Goal: Task Accomplishment & Management: Manage account settings

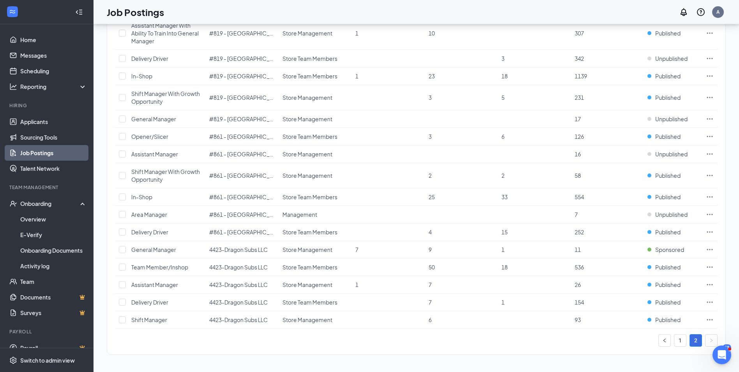
scroll to position [11, 0]
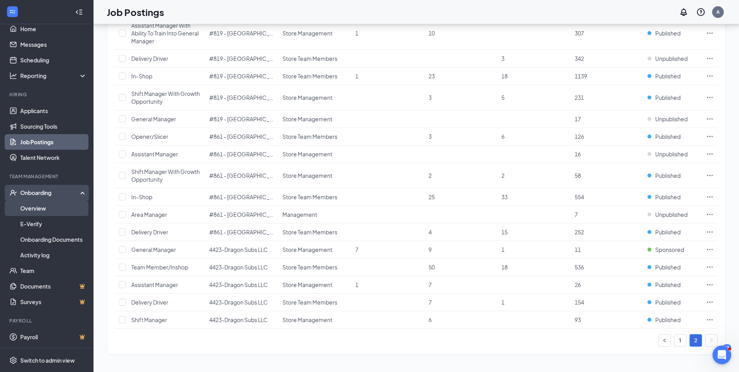
drag, startPoint x: 99, startPoint y: 285, endPoint x: 37, endPoint y: 210, distance: 98.0
click at [37, 210] on link "Overview" at bounding box center [53, 208] width 67 height 16
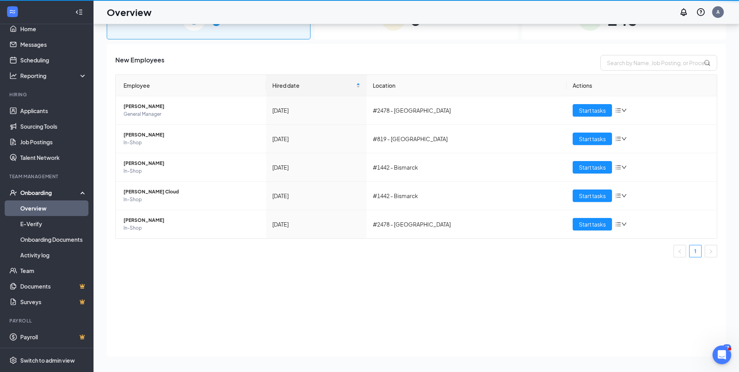
scroll to position [35, 0]
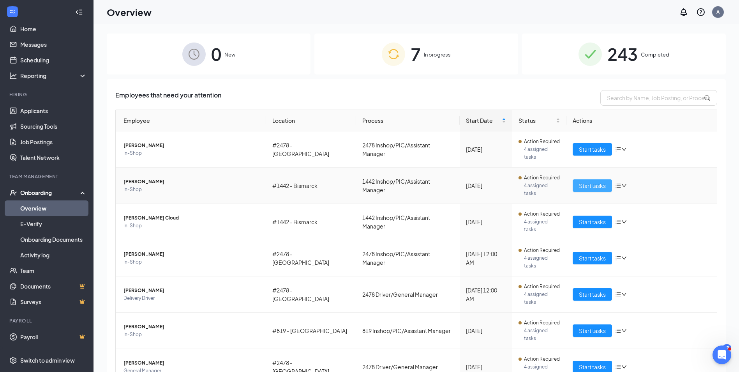
click at [582, 181] on span "Start tasks" at bounding box center [592, 185] width 27 height 9
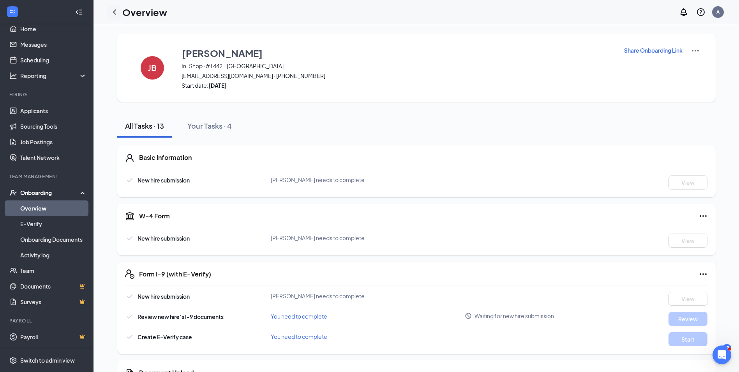
click at [112, 10] on icon "ChevronLeft" at bounding box center [114, 11] width 9 height 9
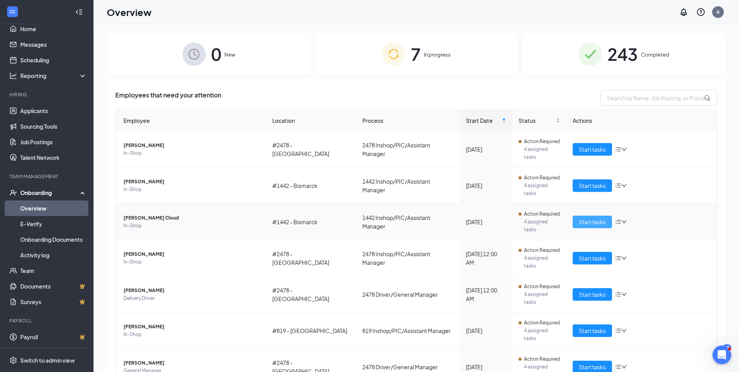
click at [583, 218] on span "Start tasks" at bounding box center [592, 222] width 27 height 9
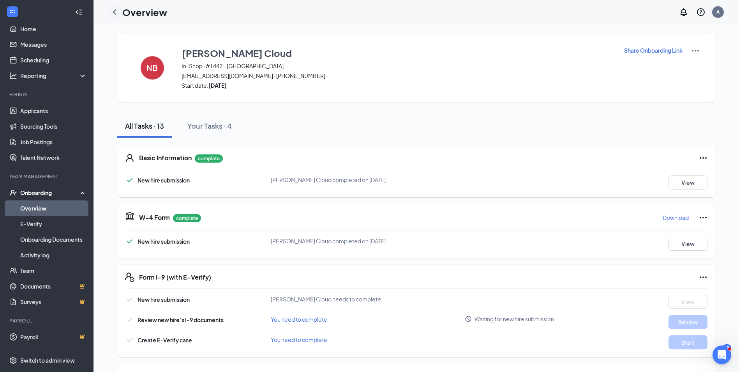
click at [114, 16] on icon "ChevronLeft" at bounding box center [114, 11] width 9 height 9
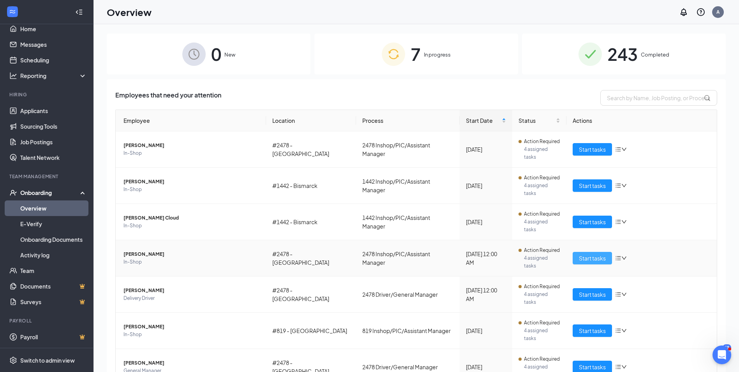
click at [593, 254] on span "Start tasks" at bounding box center [592, 258] width 27 height 9
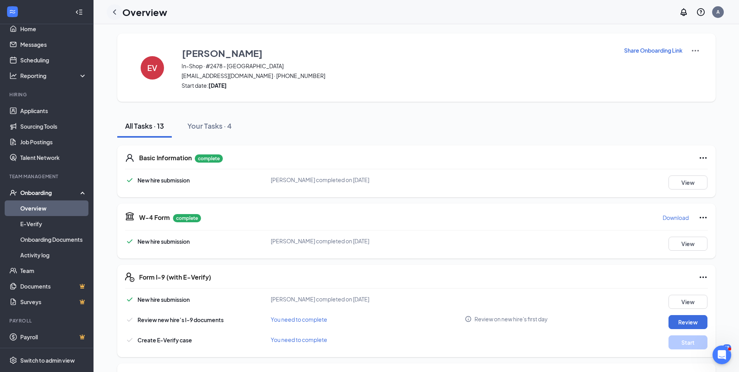
click at [115, 13] on icon "ChevronLeft" at bounding box center [114, 11] width 3 height 5
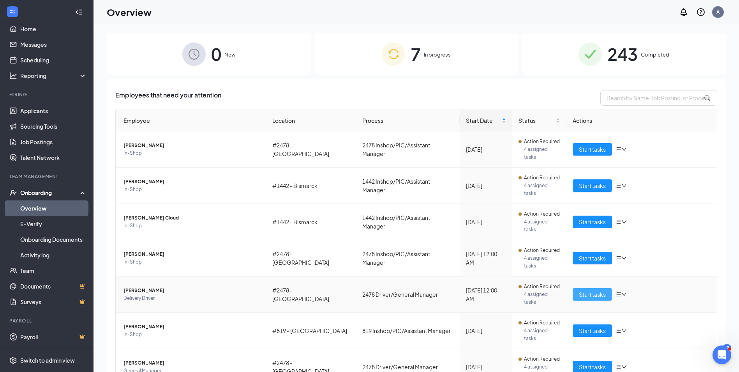
click at [586, 290] on span "Start tasks" at bounding box center [592, 294] width 27 height 9
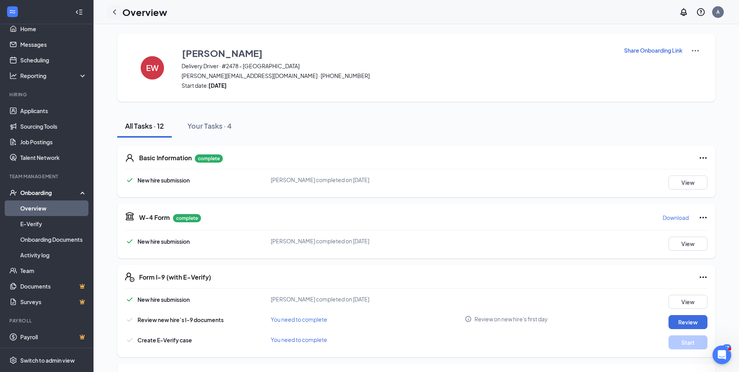
click at [115, 13] on icon "ChevronLeft" at bounding box center [114, 11] width 3 height 5
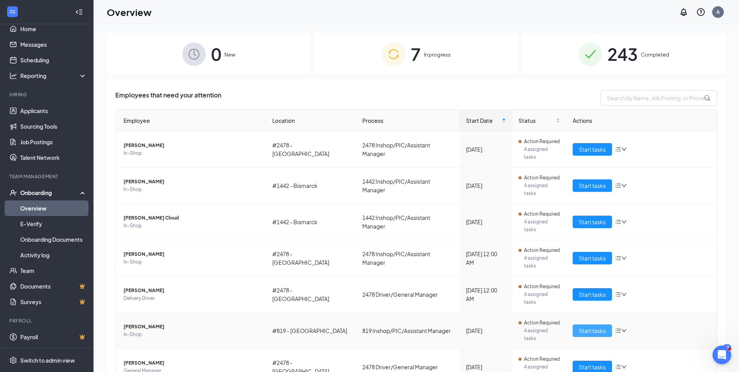
click at [590, 326] on span "Start tasks" at bounding box center [592, 330] width 27 height 9
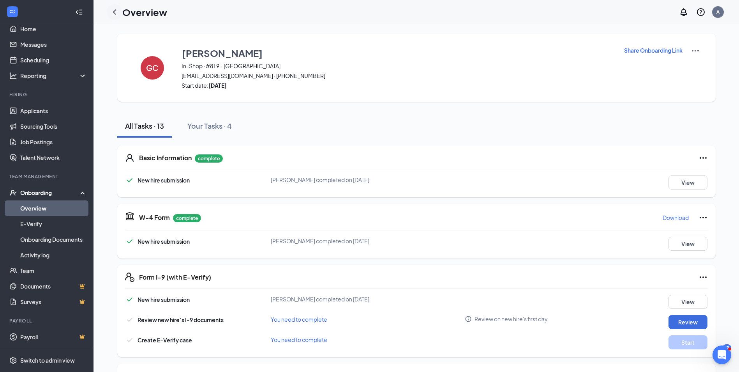
click at [114, 13] on icon "ChevronLeft" at bounding box center [114, 11] width 9 height 9
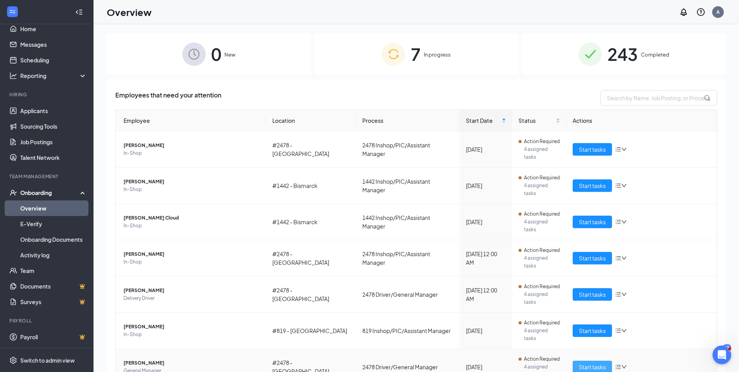
click at [582, 363] on span "Start tasks" at bounding box center [592, 367] width 27 height 9
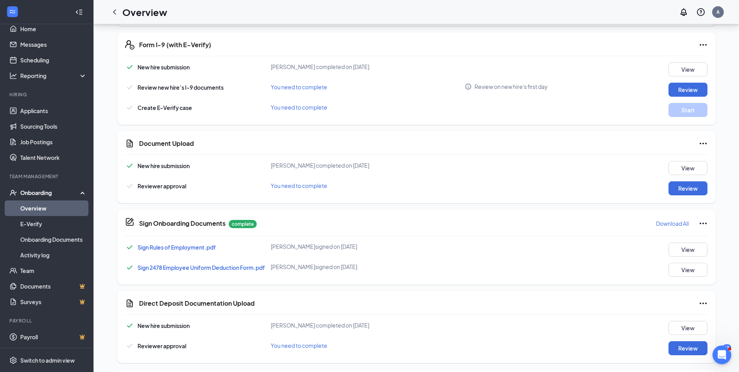
scroll to position [239, 0]
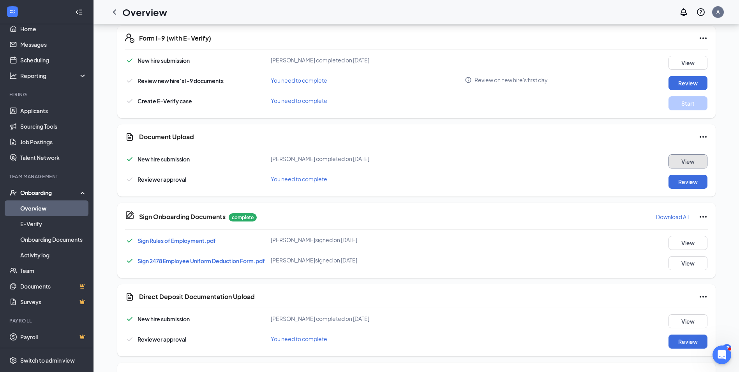
click at [677, 159] on button "View" at bounding box center [688, 161] width 39 height 14
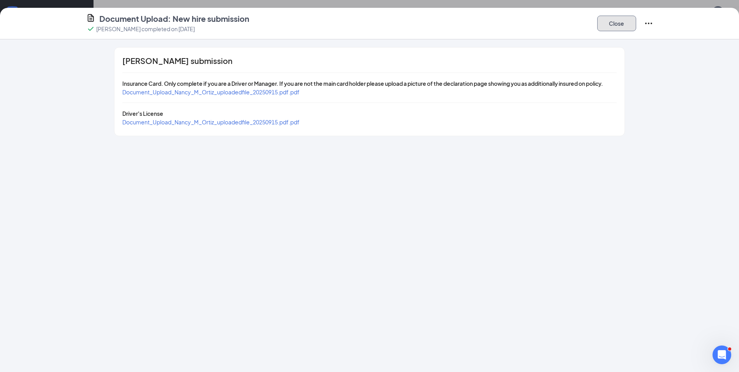
click at [619, 27] on button "Close" at bounding box center [617, 24] width 39 height 16
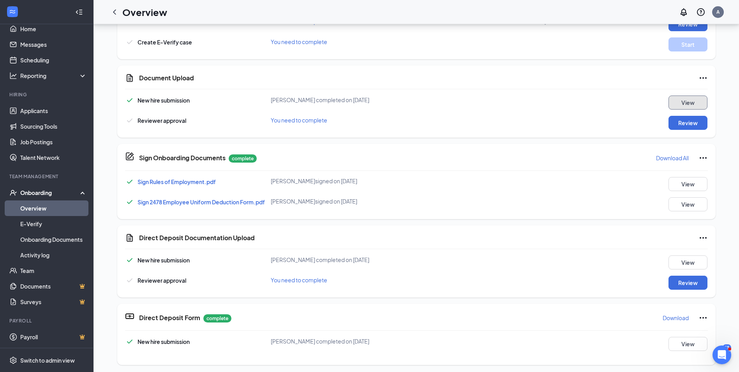
scroll to position [300, 0]
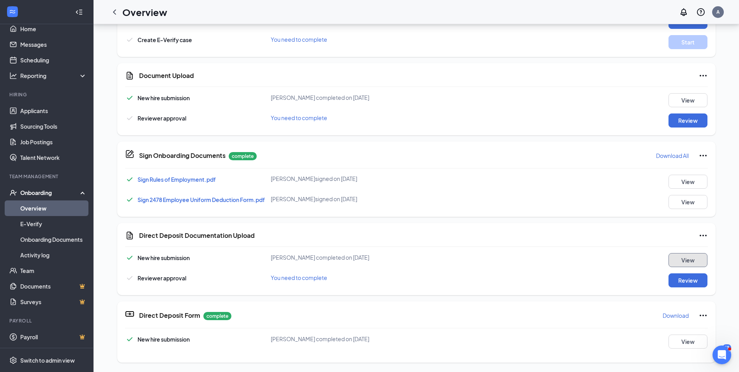
click at [674, 261] on button "View" at bounding box center [688, 260] width 39 height 14
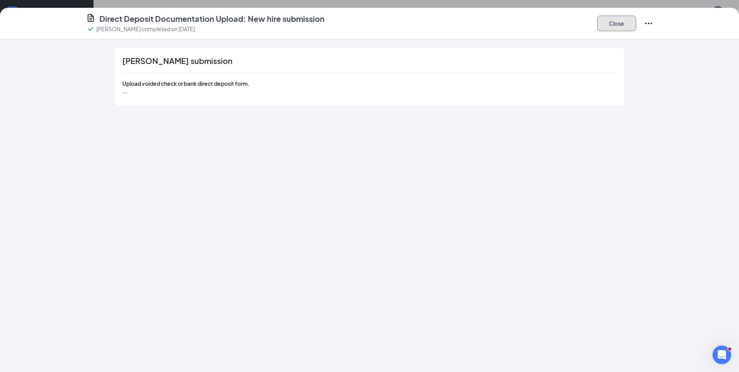
click at [619, 21] on button "Close" at bounding box center [617, 24] width 39 height 16
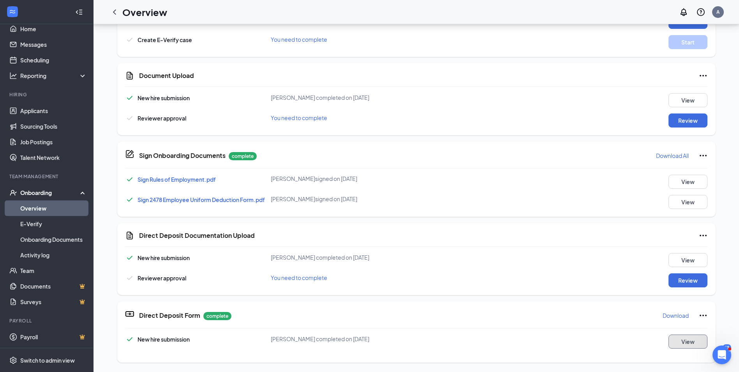
click at [682, 343] on button "View" at bounding box center [688, 341] width 39 height 14
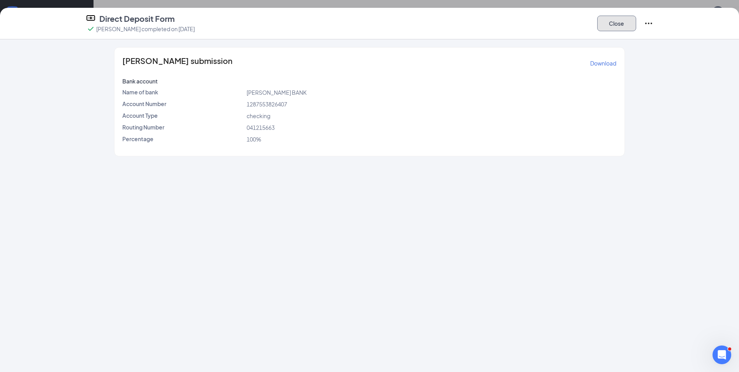
click at [620, 27] on button "Close" at bounding box center [617, 24] width 39 height 16
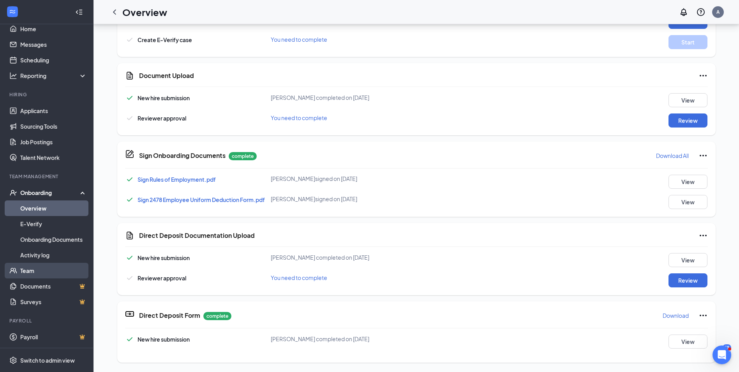
click at [46, 273] on link "Team" at bounding box center [53, 271] width 67 height 16
